Goal: Transaction & Acquisition: Purchase product/service

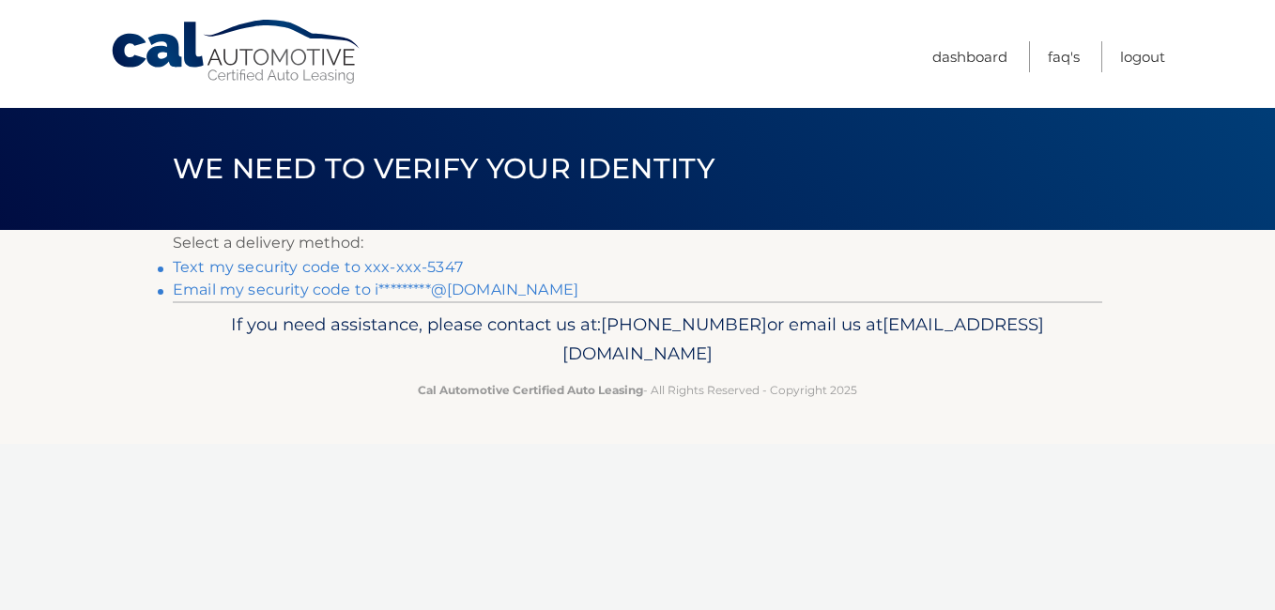
click at [437, 267] on link "Text my security code to xxx-xxx-5347" at bounding box center [318, 267] width 290 height 18
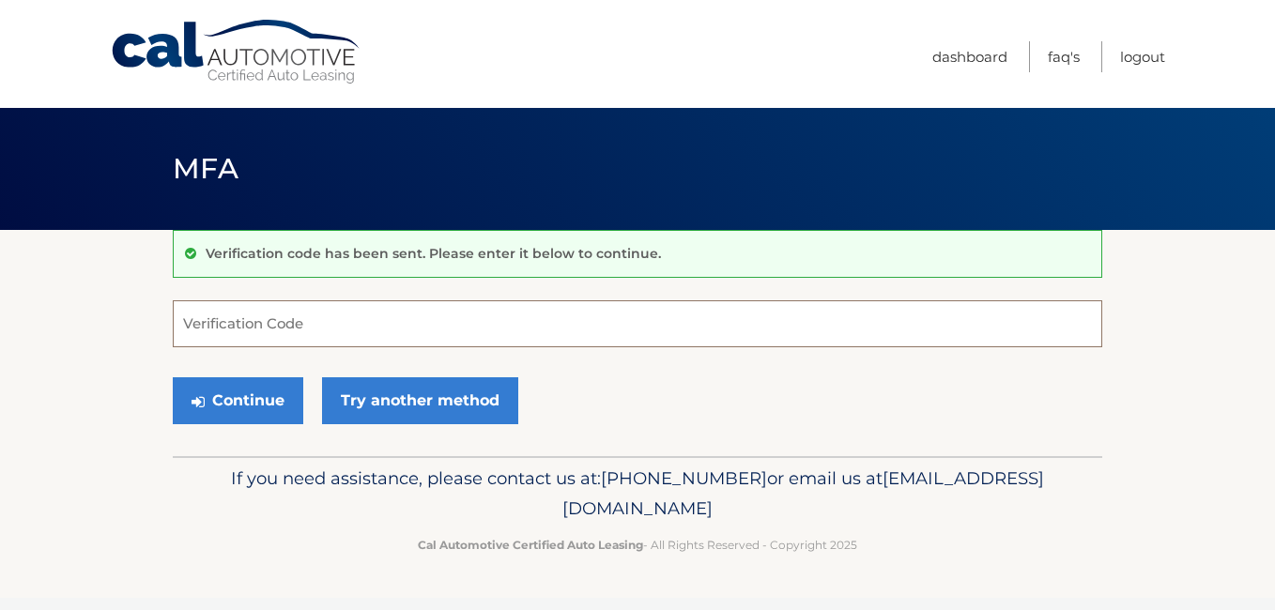
click at [269, 326] on input "Verification Code" at bounding box center [637, 323] width 929 height 47
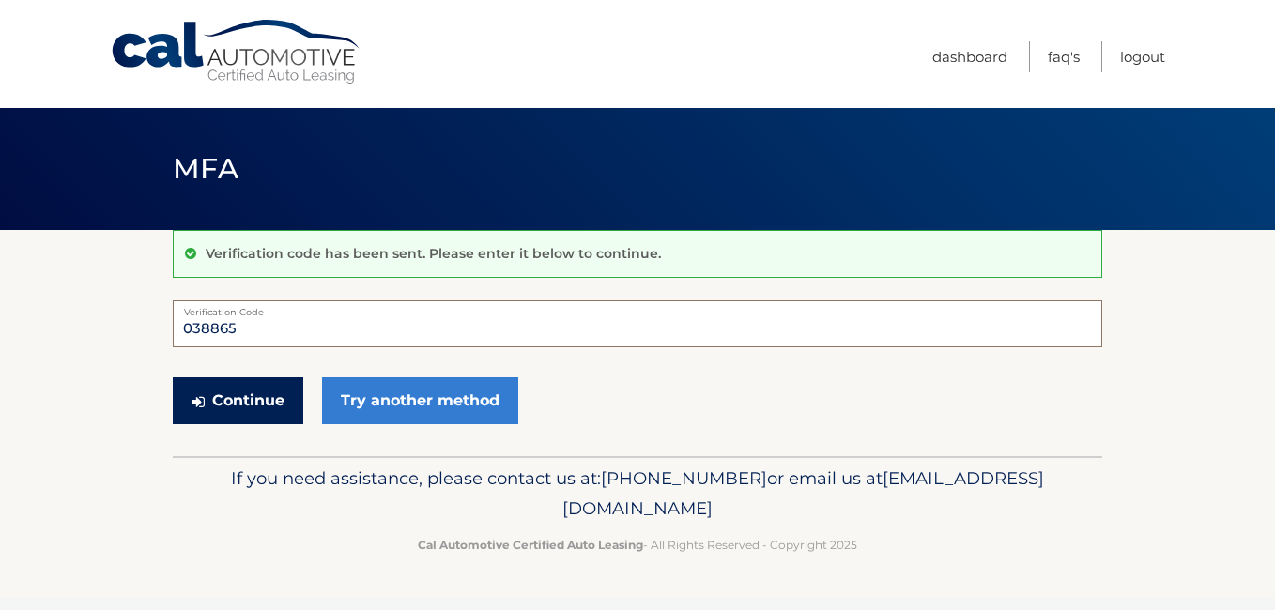
type input "038865"
click at [245, 401] on button "Continue" at bounding box center [238, 400] width 130 height 47
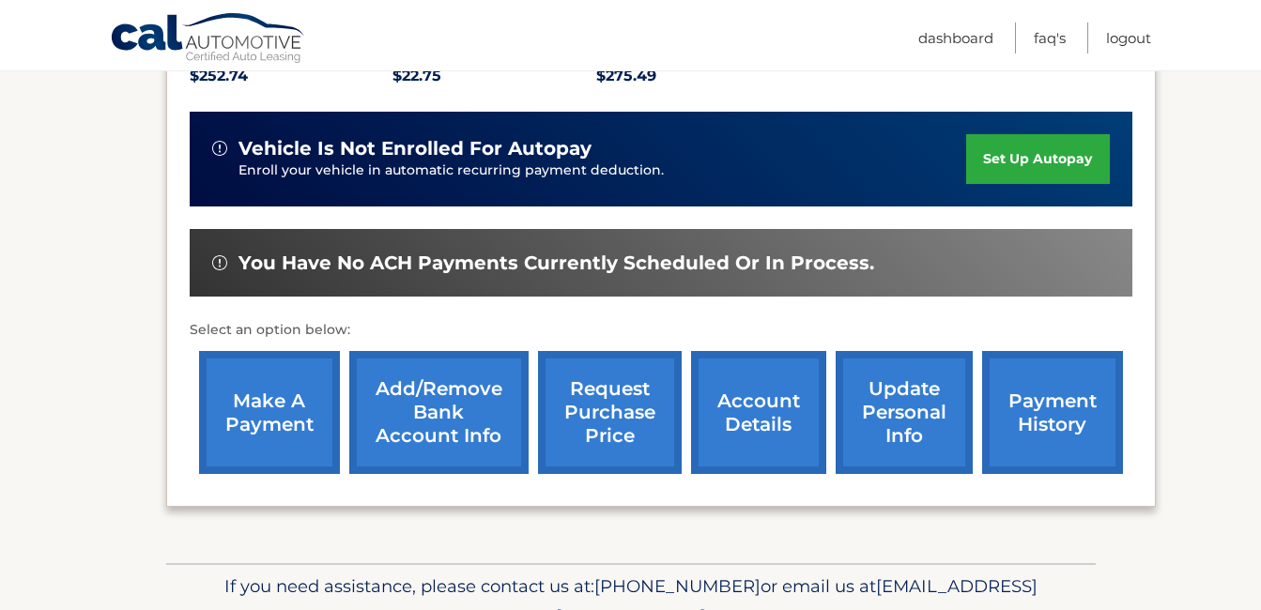
scroll to position [434, 0]
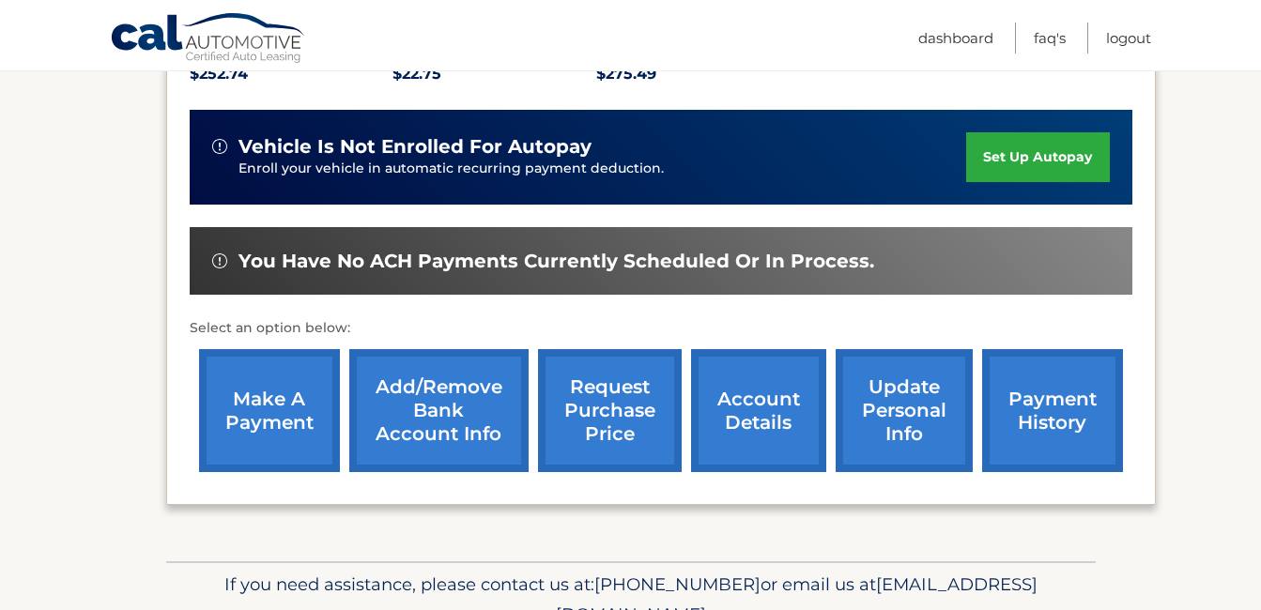
click at [284, 419] on link "make a payment" at bounding box center [269, 410] width 141 height 123
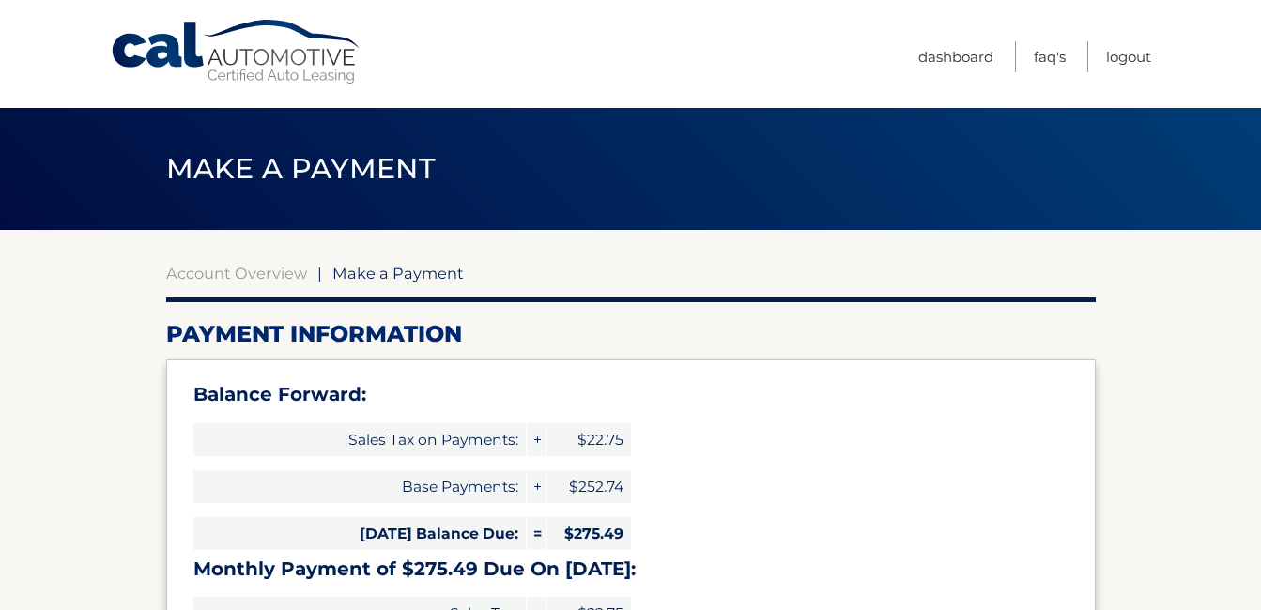
select select "MTQyY2YyYjMtYmFlMC00ZGMwLWJjNDItMGI2YTdkNjBkYzli"
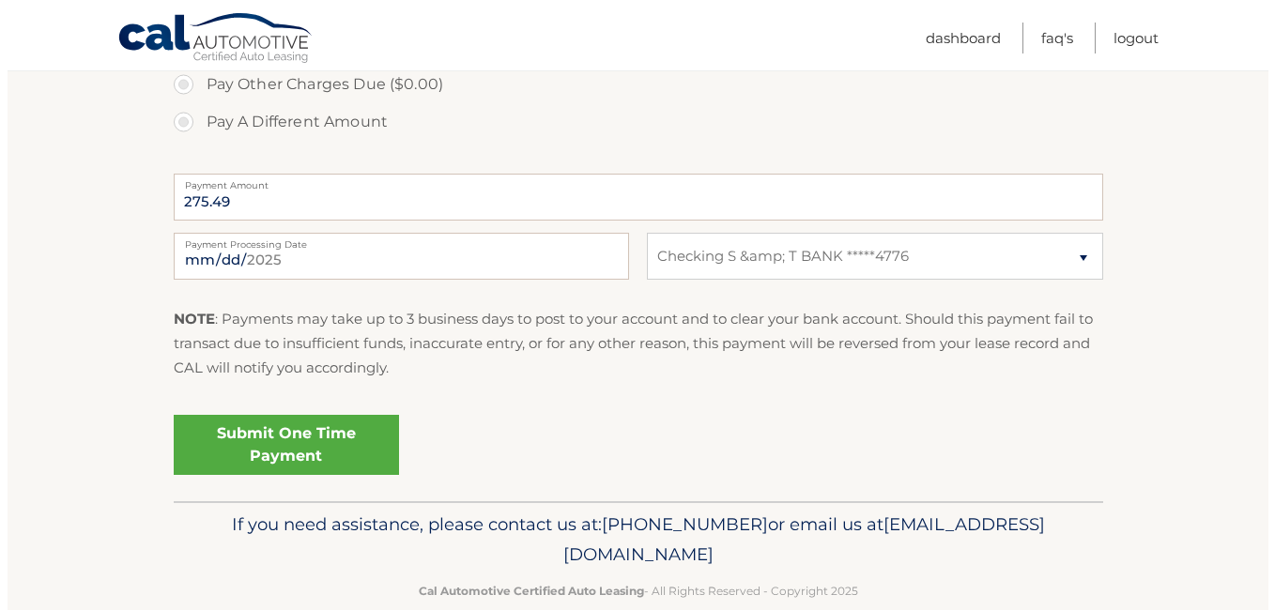
scroll to position [826, 0]
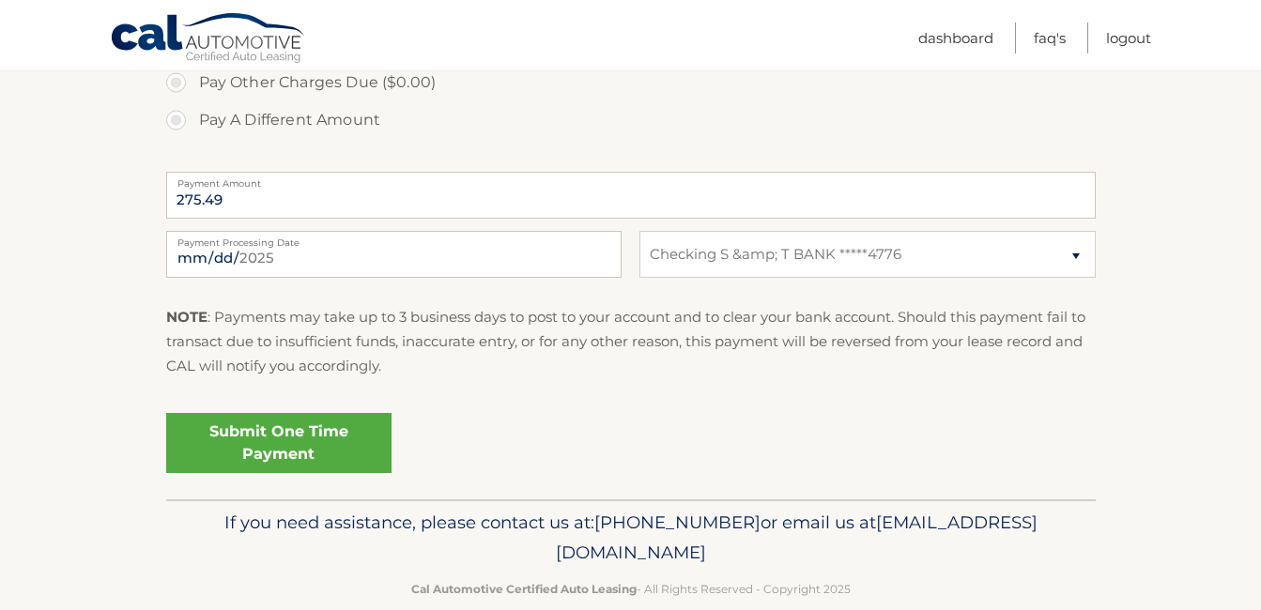
click at [273, 435] on link "Submit One Time Payment" at bounding box center [278, 443] width 225 height 60
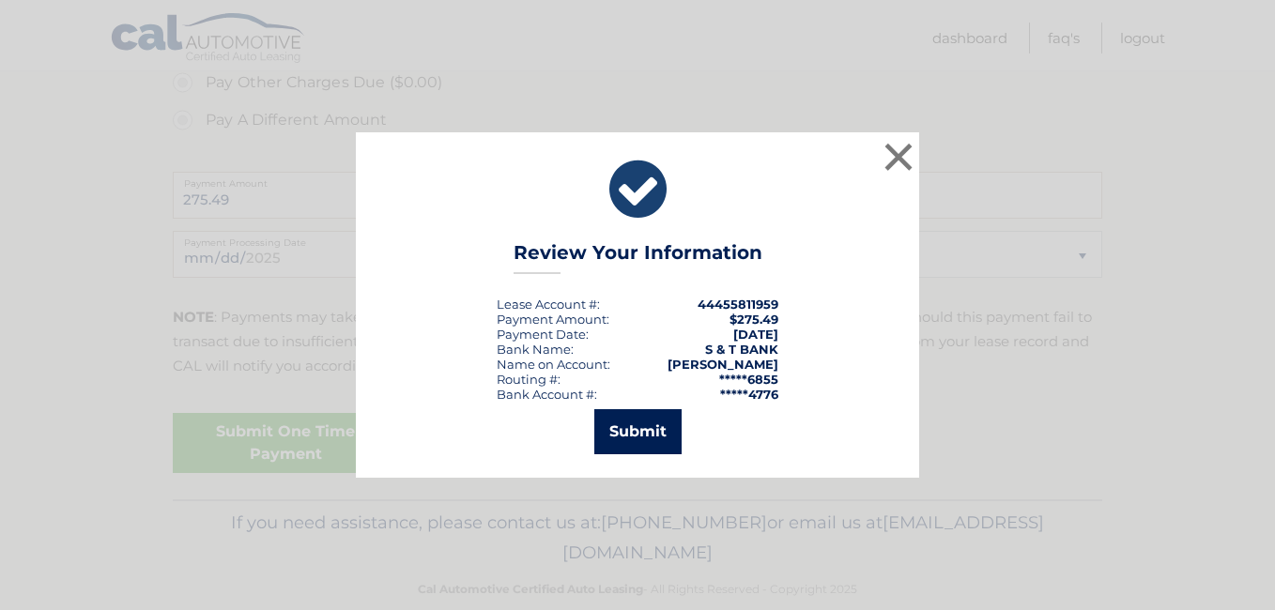
click at [619, 434] on button "Submit" at bounding box center [637, 431] width 87 height 45
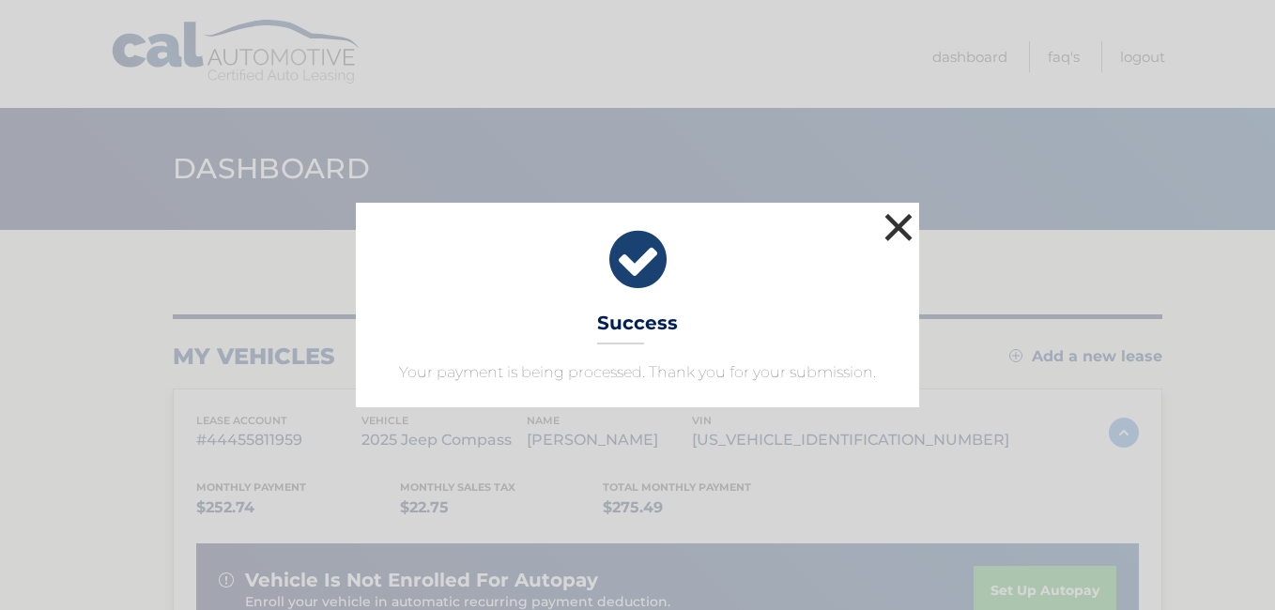
click at [897, 224] on button "×" at bounding box center [898, 227] width 38 height 38
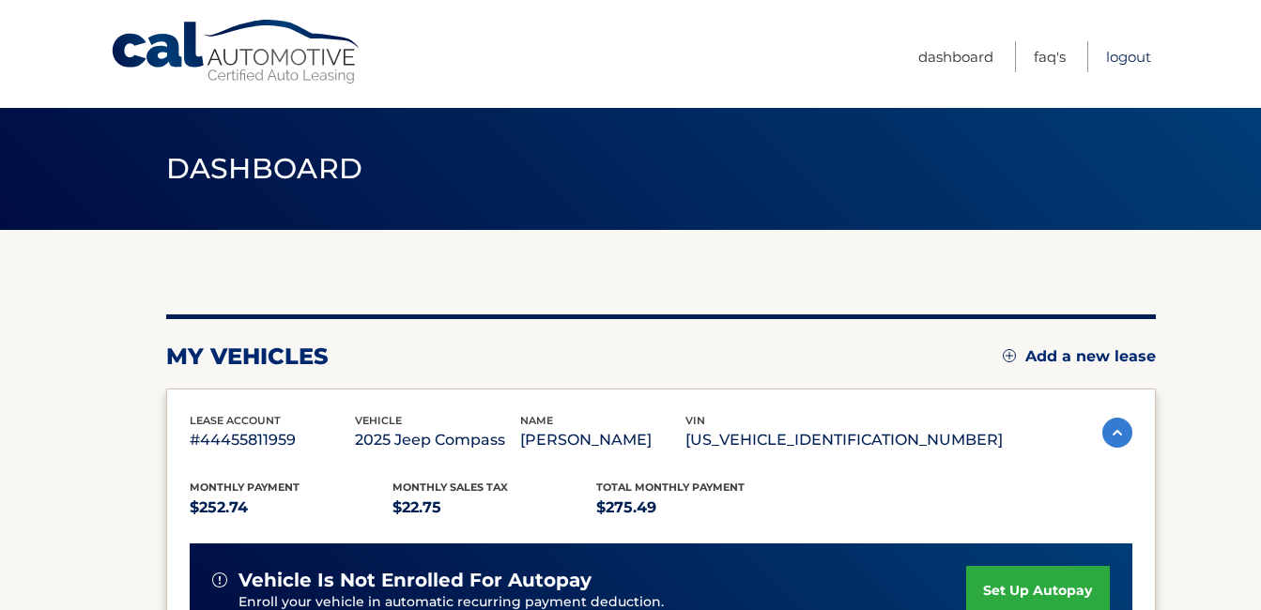
click at [1125, 57] on link "Logout" at bounding box center [1128, 56] width 45 height 31
